Goal: Information Seeking & Learning: Learn about a topic

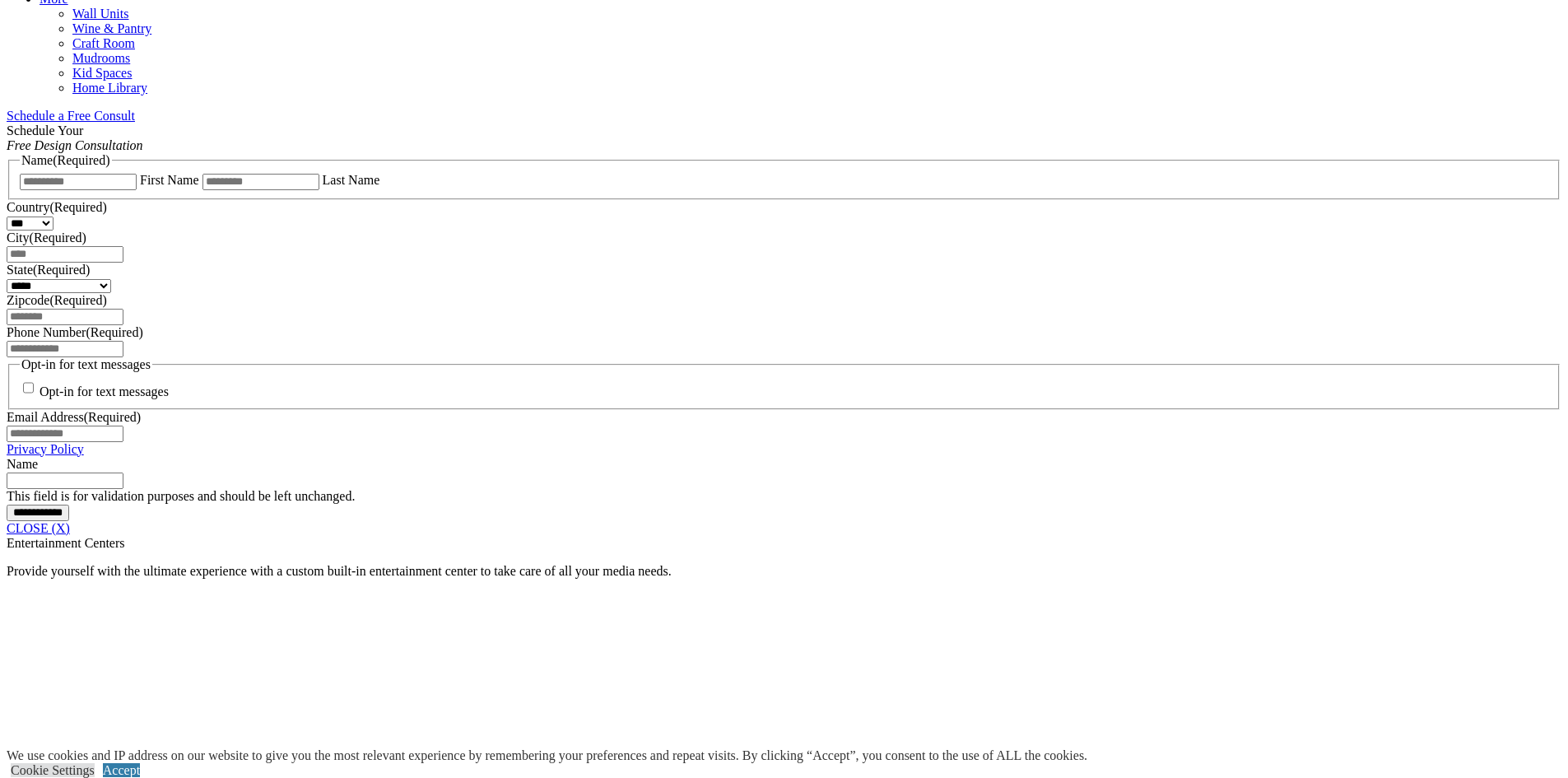
scroll to position [1318, 0]
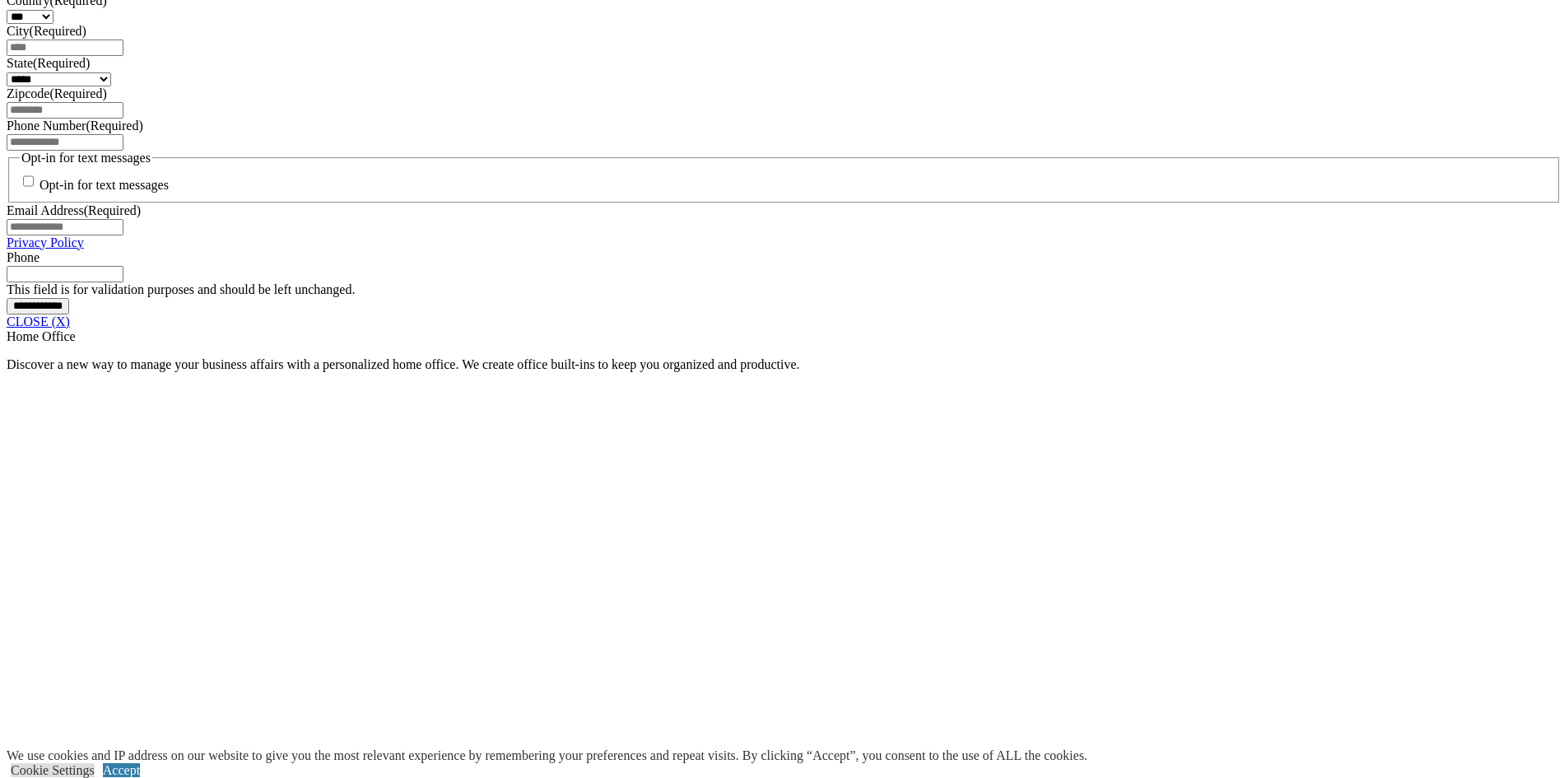
scroll to position [1205, 0]
